Goal: Task Accomplishment & Management: Manage account settings

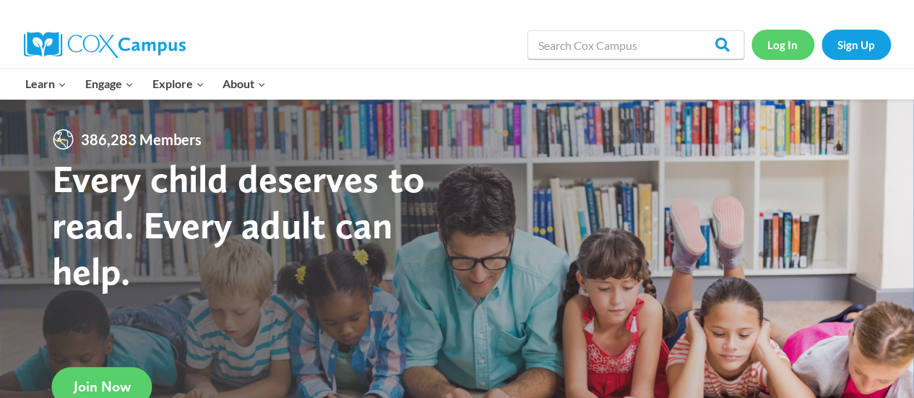
click at [804, 51] on link "Log In" at bounding box center [782, 45] width 63 height 30
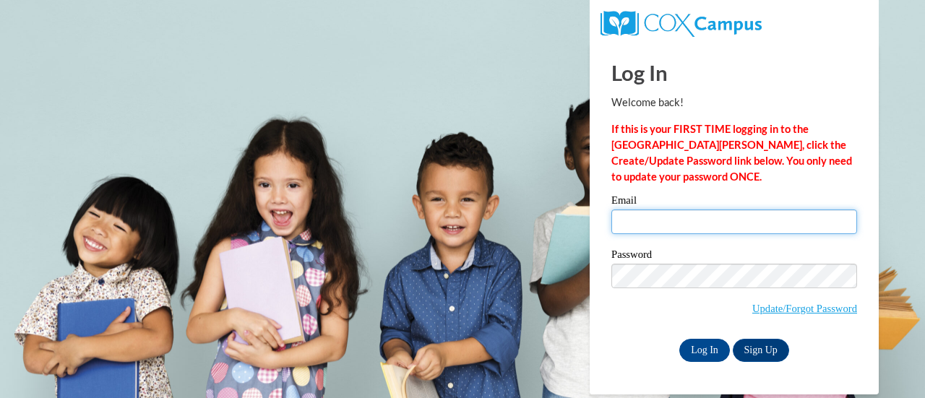
click at [667, 222] on input "Email" at bounding box center [734, 222] width 246 height 25
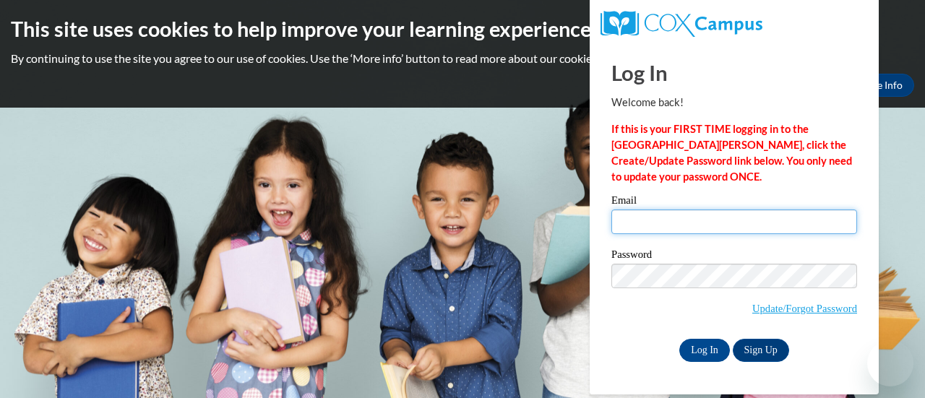
type input "[EMAIL_ADDRESS][DOMAIN_NAME]"
